Goal: Information Seeking & Learning: Learn about a topic

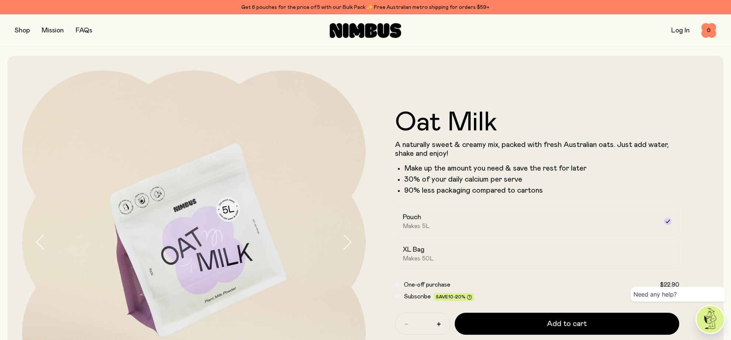
scroll to position [46, 0]
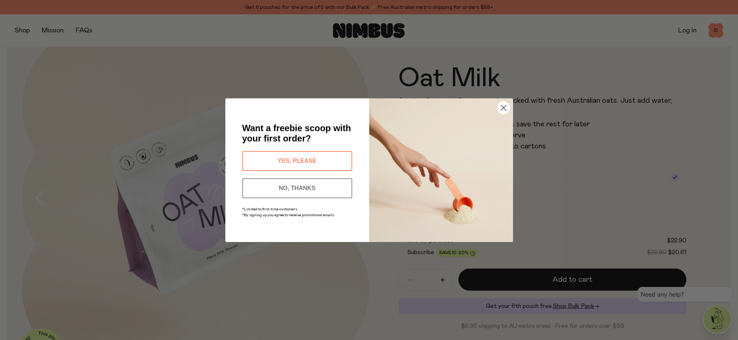
click at [500, 106] on circle "Close dialog" at bounding box center [503, 107] width 12 height 12
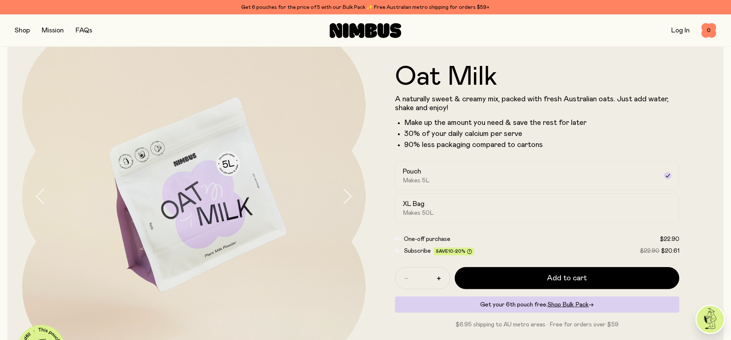
click at [717, 96] on div "Oat Milk A naturally sweet & creamy mix, packed with fresh Australian oats. Jus…" at bounding box center [365, 196] width 716 height 373
click at [523, 175] on div "Pouch Makes 5L" at bounding box center [531, 175] width 256 height 17
click at [16, 31] on button "button" at bounding box center [22, 30] width 15 height 10
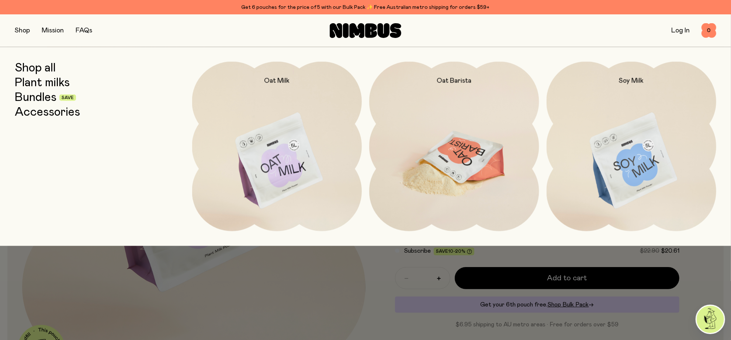
click at [464, 175] on img at bounding box center [454, 162] width 170 height 200
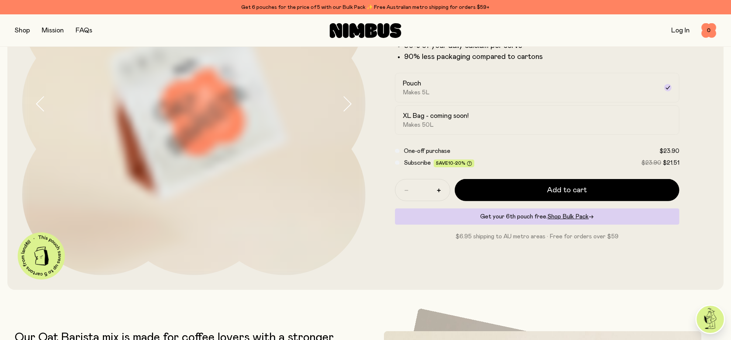
scroll to position [92, 0]
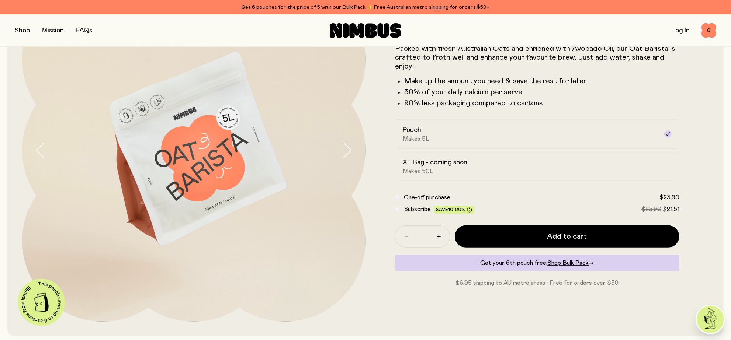
click at [19, 33] on button "button" at bounding box center [22, 30] width 15 height 10
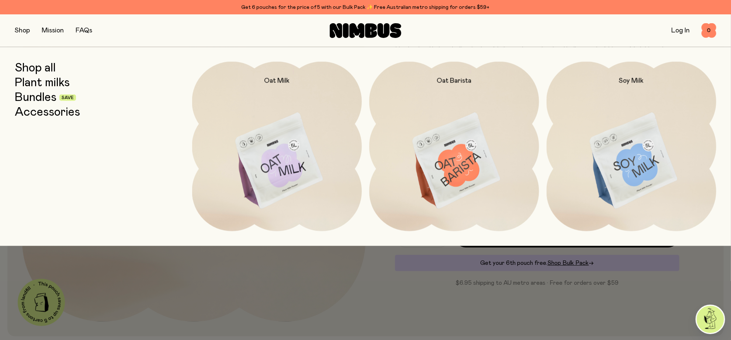
click at [35, 84] on link "Plant milks" at bounding box center [42, 82] width 55 height 13
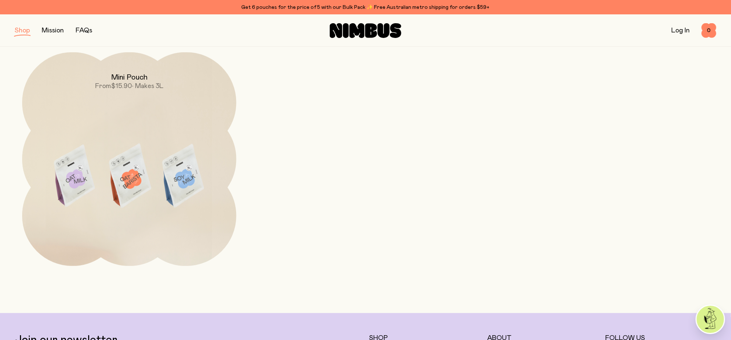
scroll to position [322, 0]
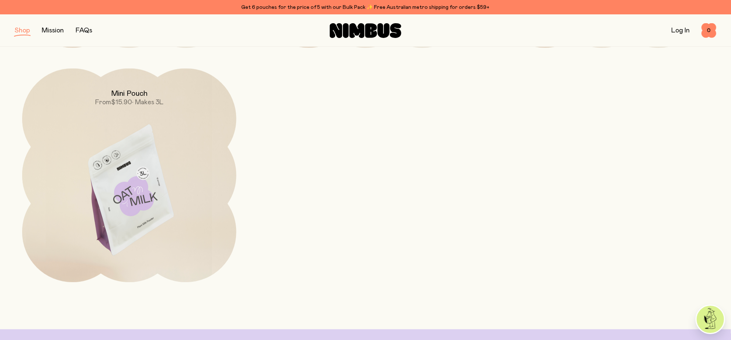
click at [112, 104] on span "$15.90" at bounding box center [121, 102] width 21 height 7
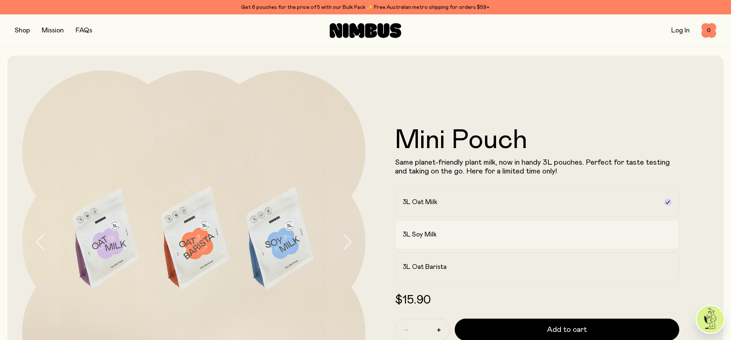
click at [664, 231] on label "3L Soy Milk" at bounding box center [537, 235] width 284 height 30
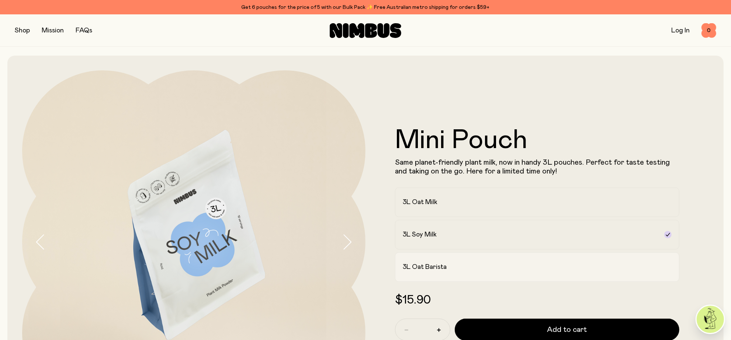
click at [666, 271] on label "3L Oat Barista" at bounding box center [537, 268] width 284 height 30
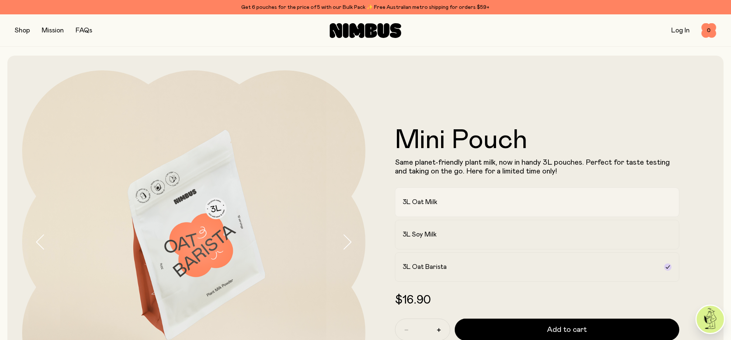
click at [650, 201] on div "3L Oat Milk" at bounding box center [531, 202] width 256 height 9
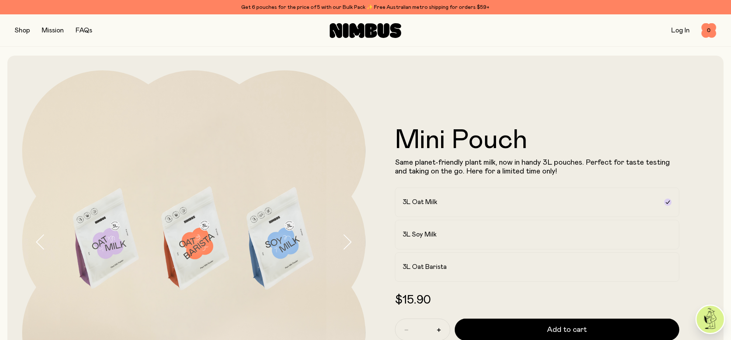
click at [85, 28] on link "FAQs" at bounding box center [84, 30] width 17 height 7
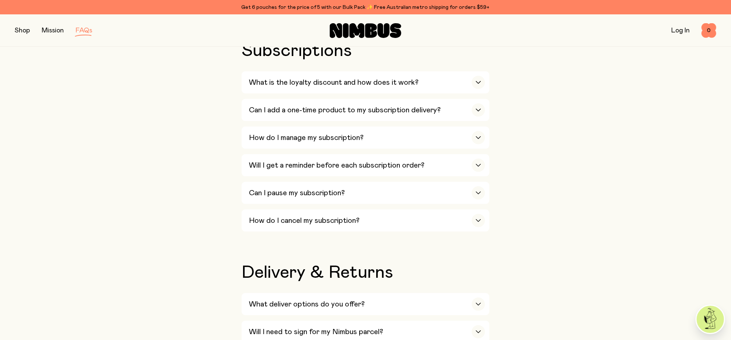
scroll to position [754, 0]
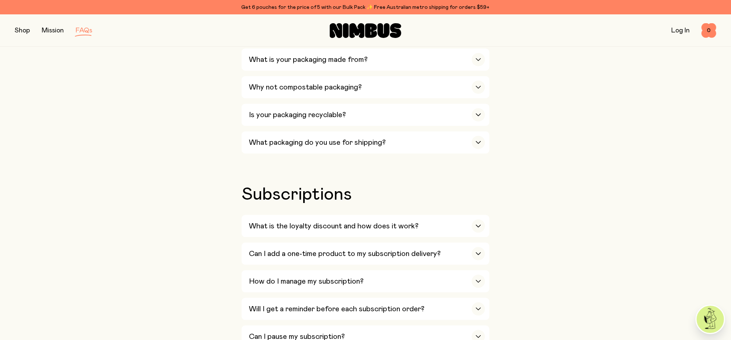
click at [20, 31] on button "button" at bounding box center [22, 30] width 15 height 10
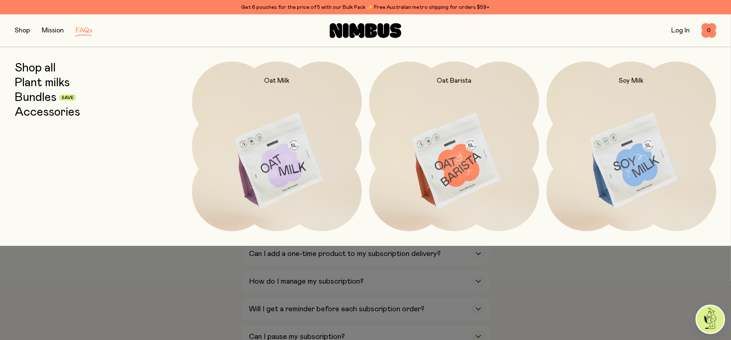
click at [366, 35] on icon at bounding box center [371, 30] width 12 height 14
